Goal: Task Accomplishment & Management: Use online tool/utility

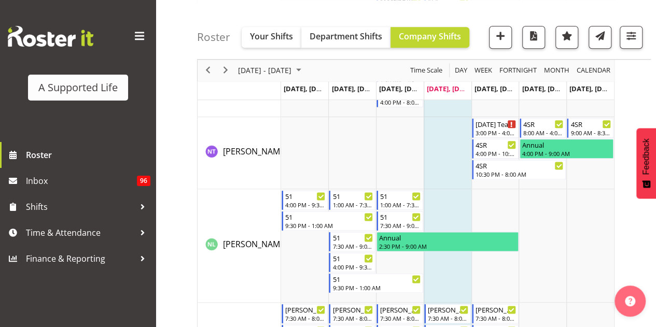
scroll to position [4612, 0]
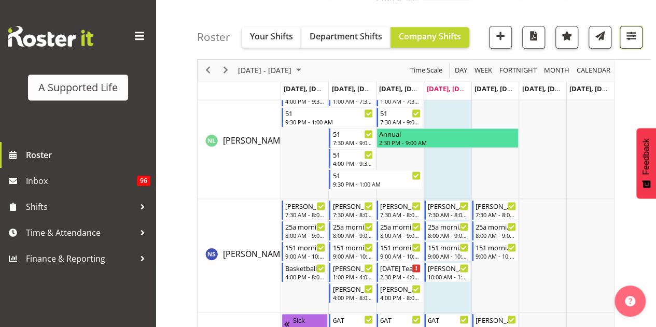
click at [631, 40] on span "button" at bounding box center [630, 35] width 13 height 13
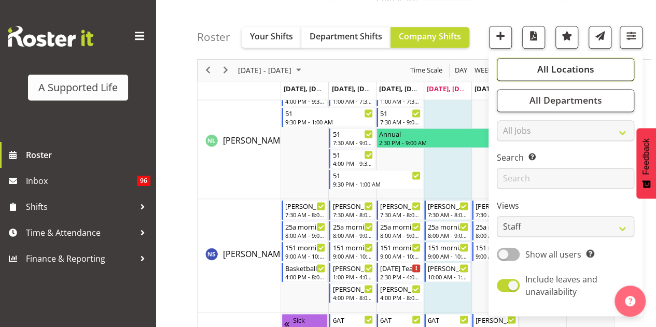
click at [604, 77] on button "All Locations" at bounding box center [564, 69] width 137 height 23
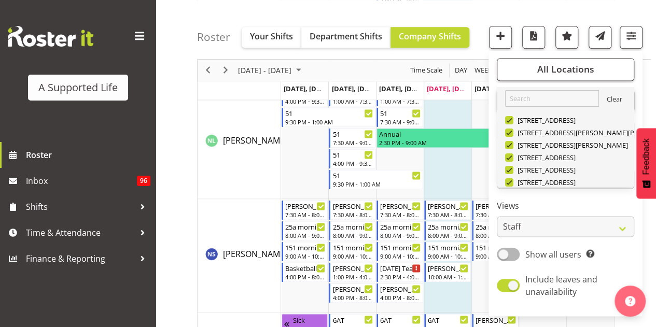
click at [606, 100] on link "Clear" at bounding box center [614, 100] width 16 height 12
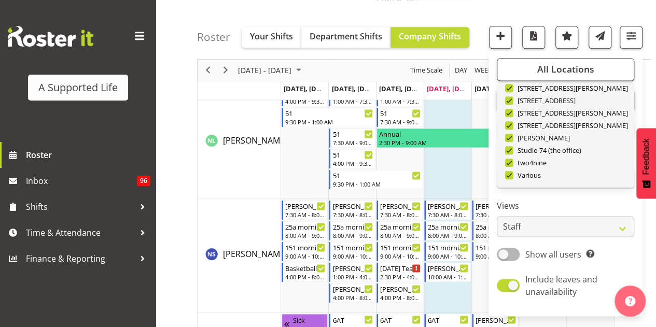
scroll to position [311, 0]
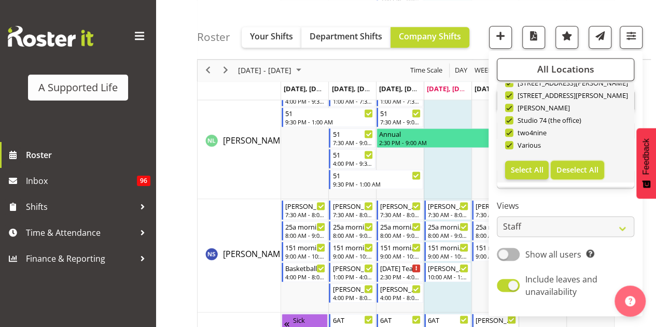
click at [565, 168] on span "Deselect All" at bounding box center [577, 170] width 42 height 10
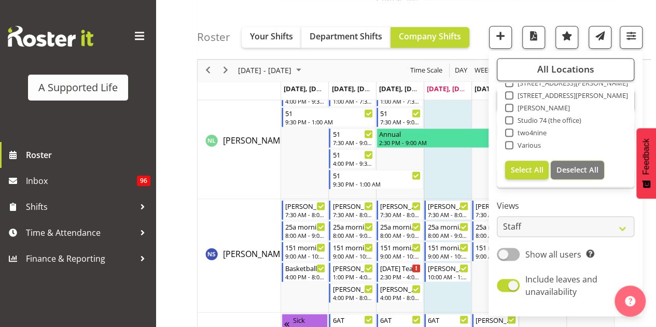
checkbox input "false"
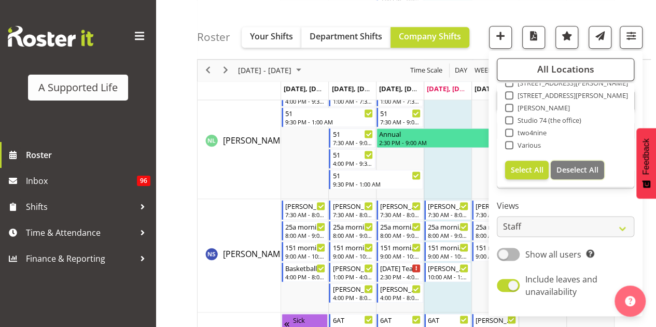
checkbox input "false"
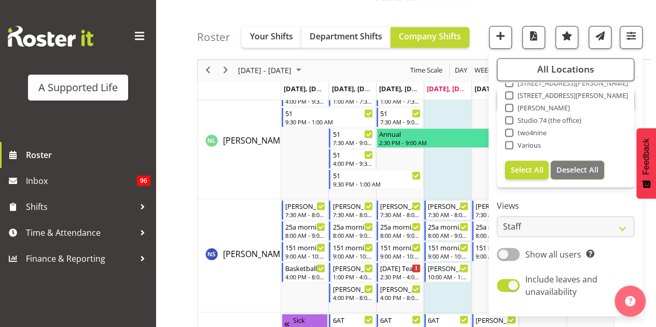
checkbox input "false"
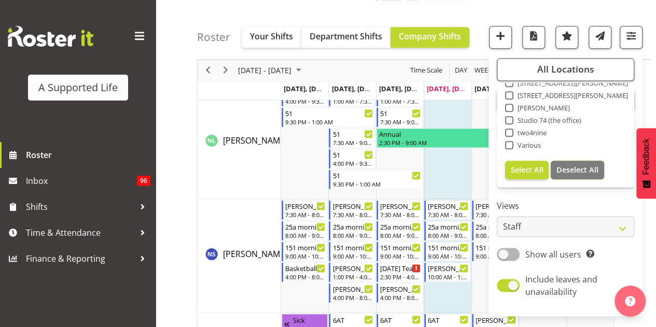
checkbox input "false"
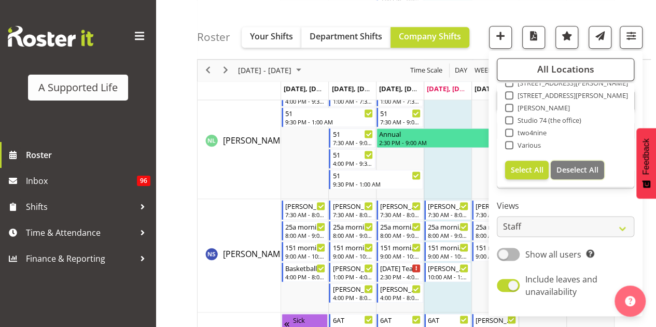
checkbox input "false"
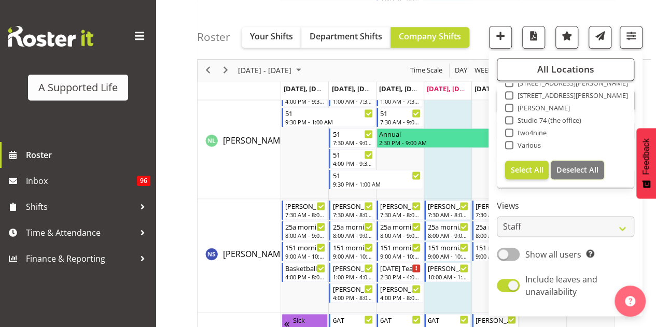
checkbox input "false"
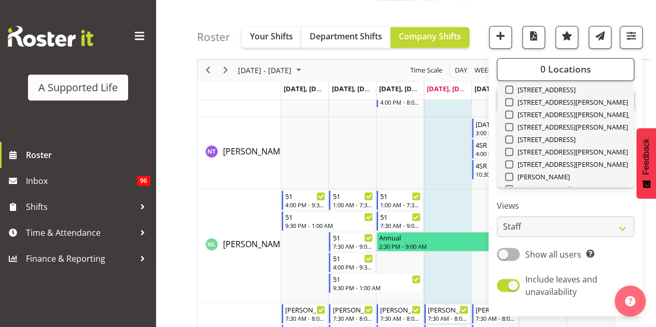
scroll to position [207, 0]
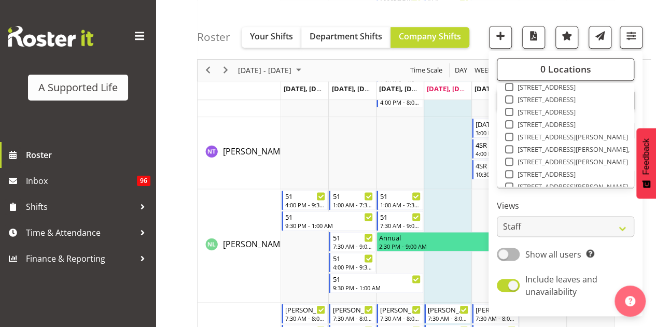
click at [526, 159] on span "[STREET_ADDRESS][PERSON_NAME]" at bounding box center [570, 162] width 115 height 8
click at [511, 159] on input "[STREET_ADDRESS][PERSON_NAME]" at bounding box center [508, 162] width 7 height 7
checkbox input "true"
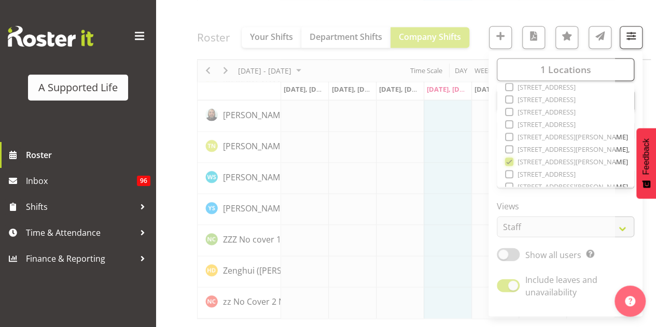
scroll to position [2966, 0]
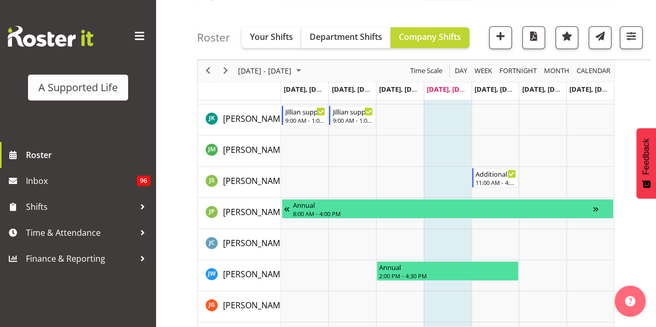
scroll to position [1576, 0]
